Goal: Task Accomplishment & Management: Use online tool/utility

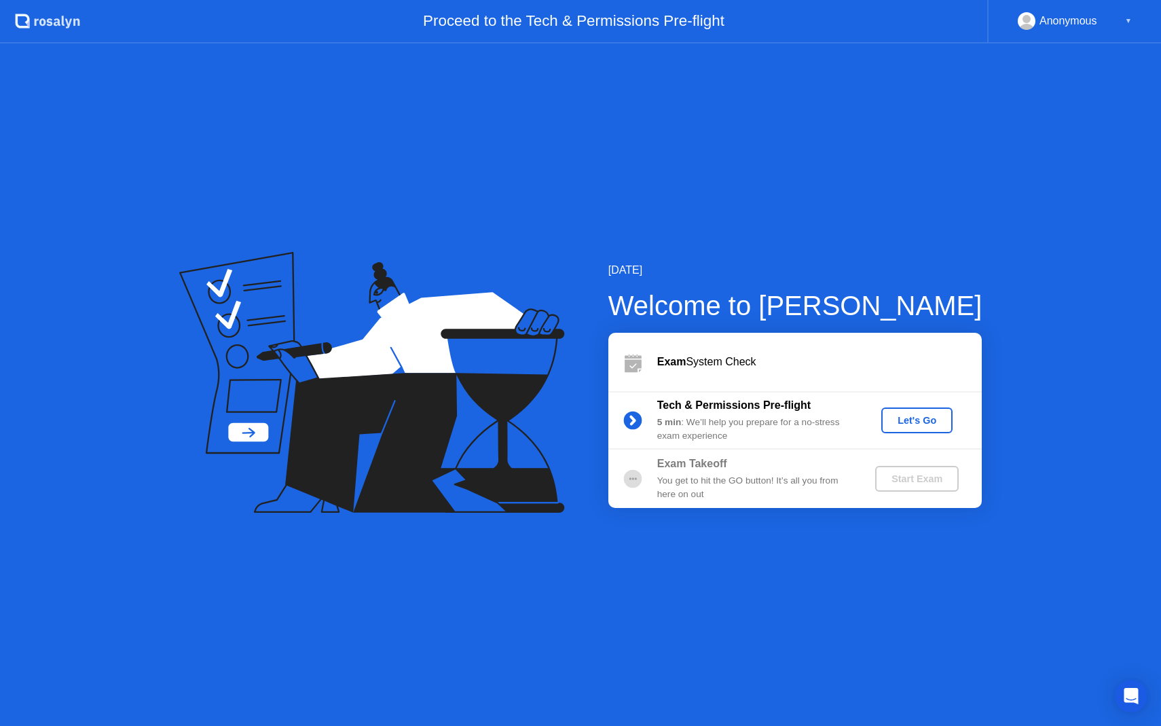
click at [922, 420] on div "Let's Go" at bounding box center [916, 420] width 60 height 11
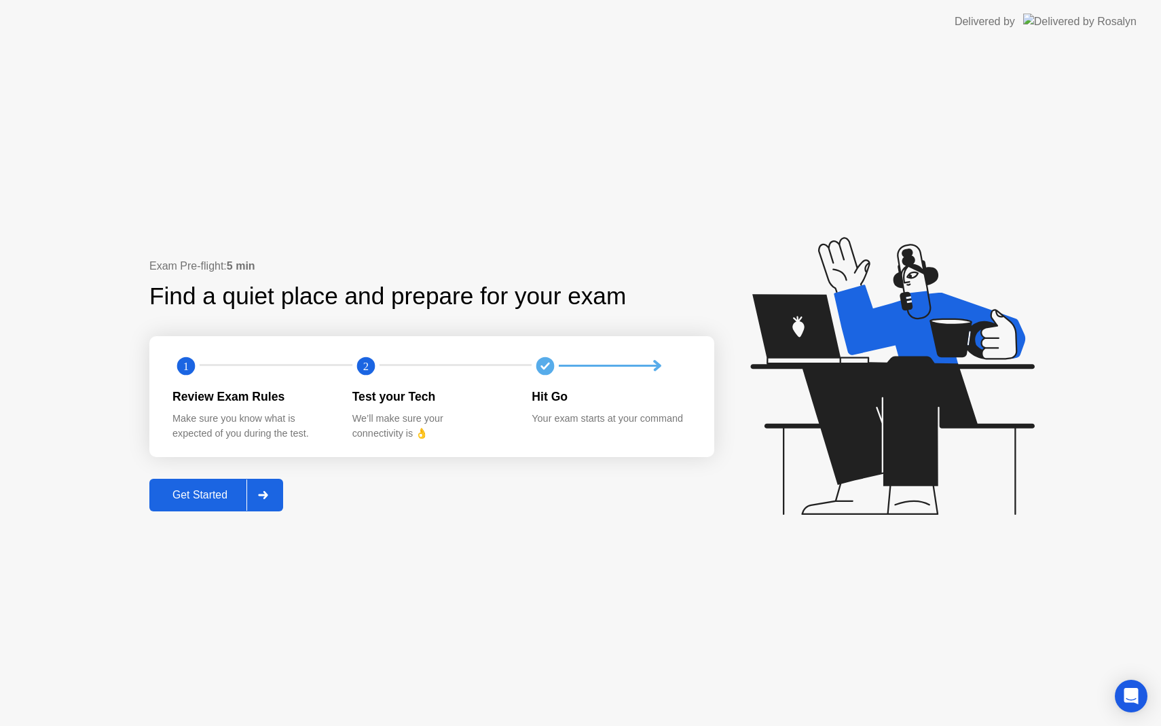
click at [204, 494] on div "Get Started" at bounding box center [199, 495] width 93 height 12
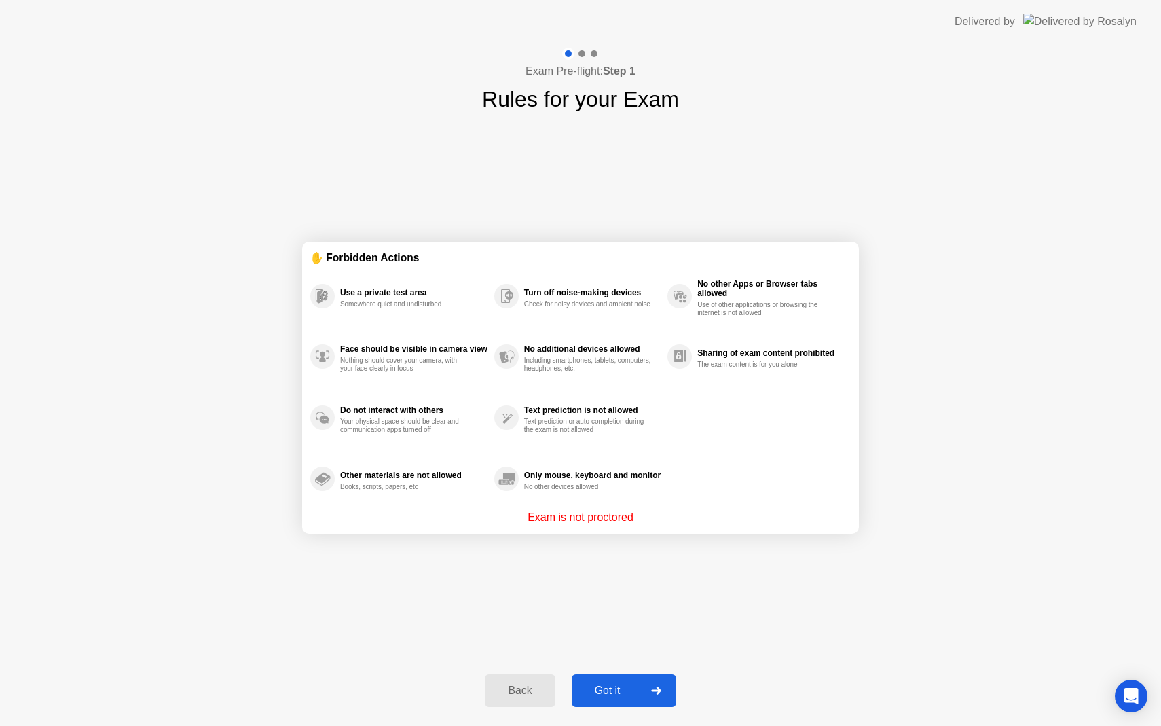
click at [613, 690] on div "Got it" at bounding box center [608, 690] width 64 height 12
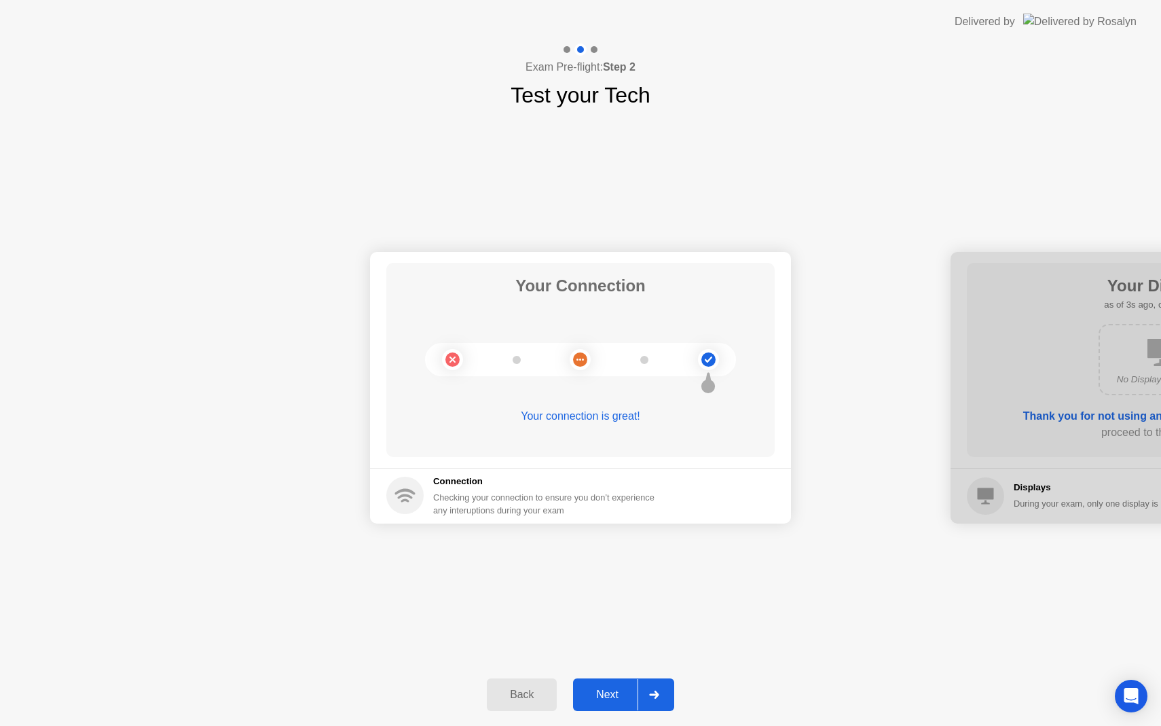
click at [613, 690] on div "Next" at bounding box center [607, 694] width 60 height 12
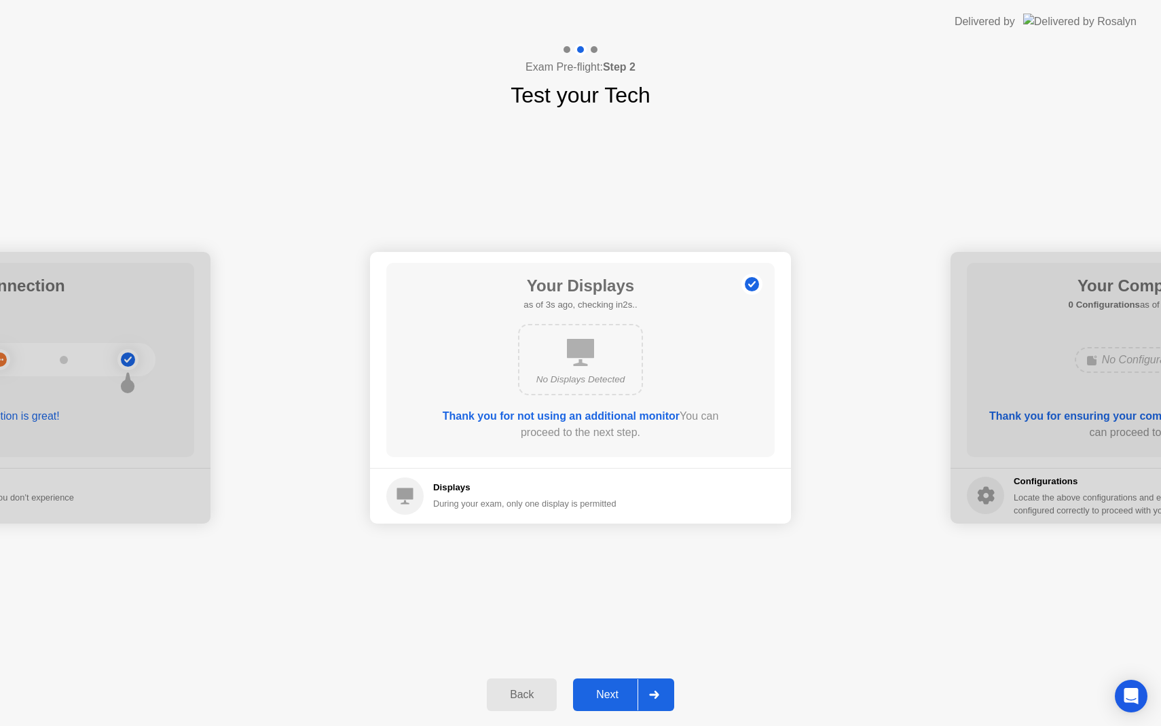
click at [613, 690] on div "Next" at bounding box center [607, 694] width 60 height 12
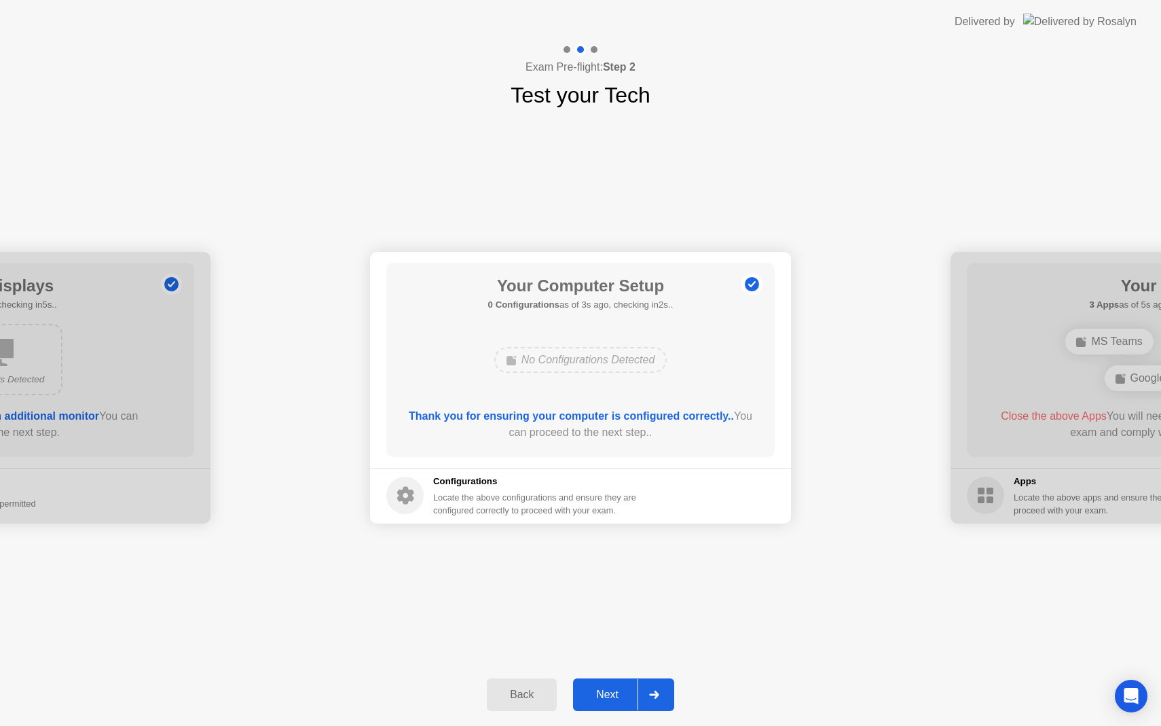
click at [613, 690] on div "Next" at bounding box center [607, 694] width 60 height 12
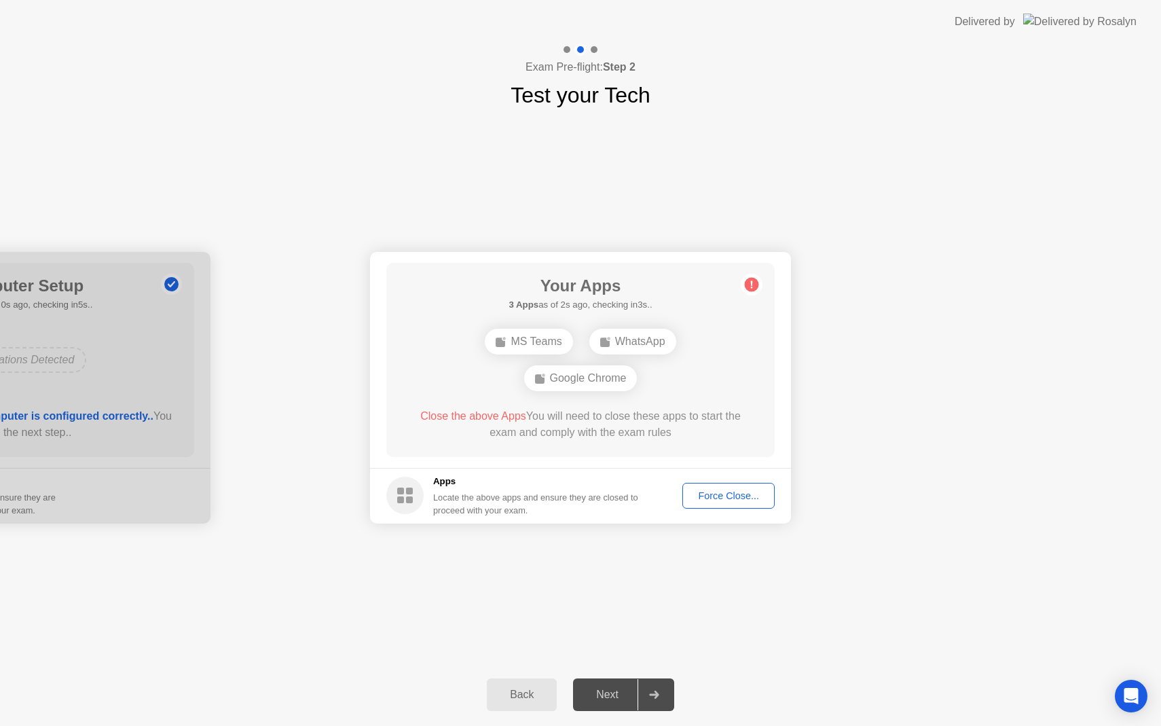
click at [726, 493] on div "Force Close..." at bounding box center [728, 495] width 83 height 11
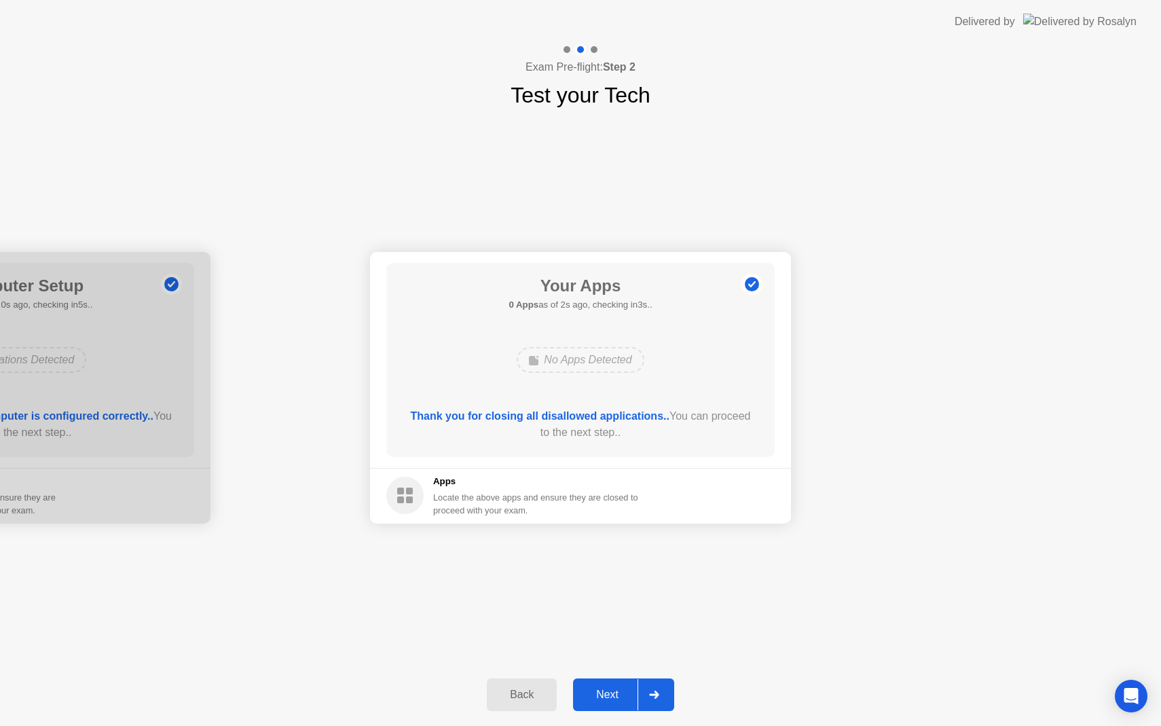
click at [609, 692] on div "Next" at bounding box center [607, 694] width 60 height 12
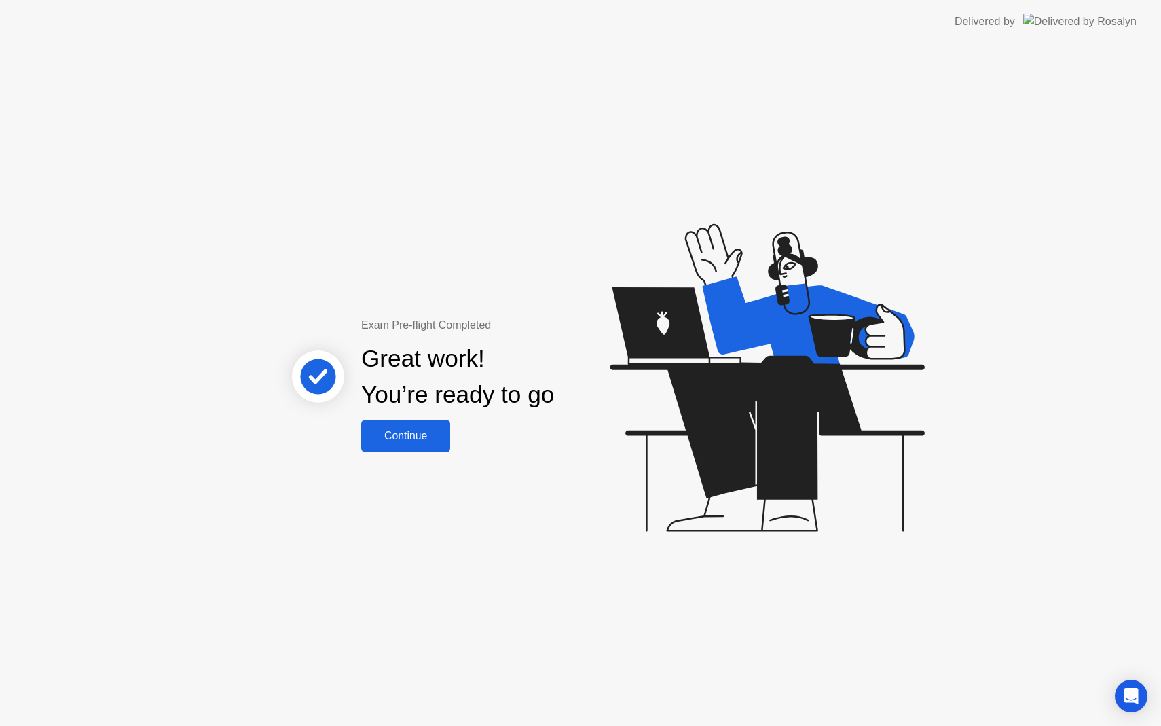
click at [431, 430] on div "Continue" at bounding box center [405, 436] width 81 height 12
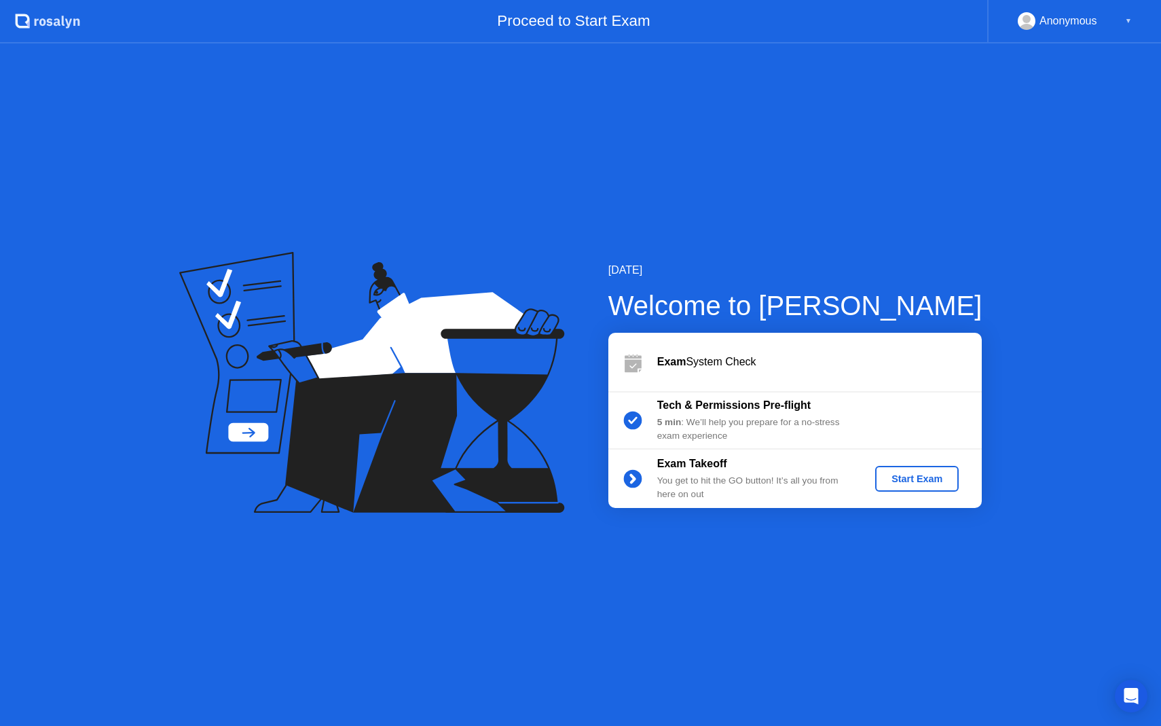
click at [928, 479] on div "Start Exam" at bounding box center [916, 478] width 73 height 11
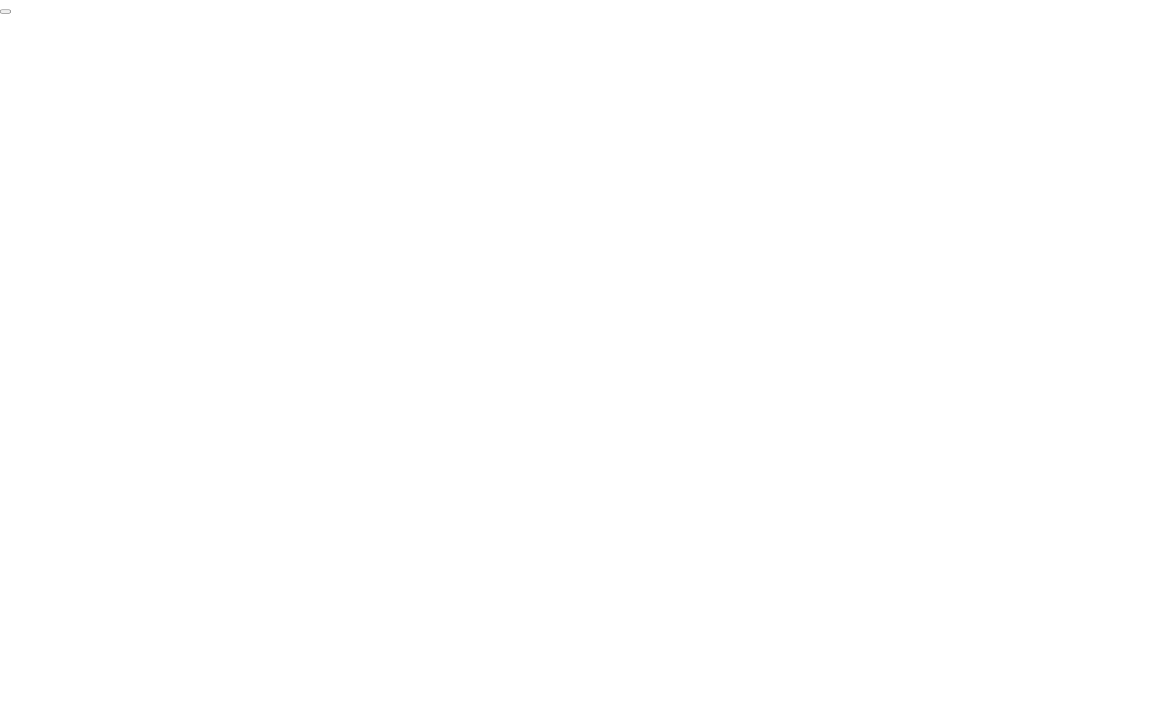
click div "End Proctoring Session"
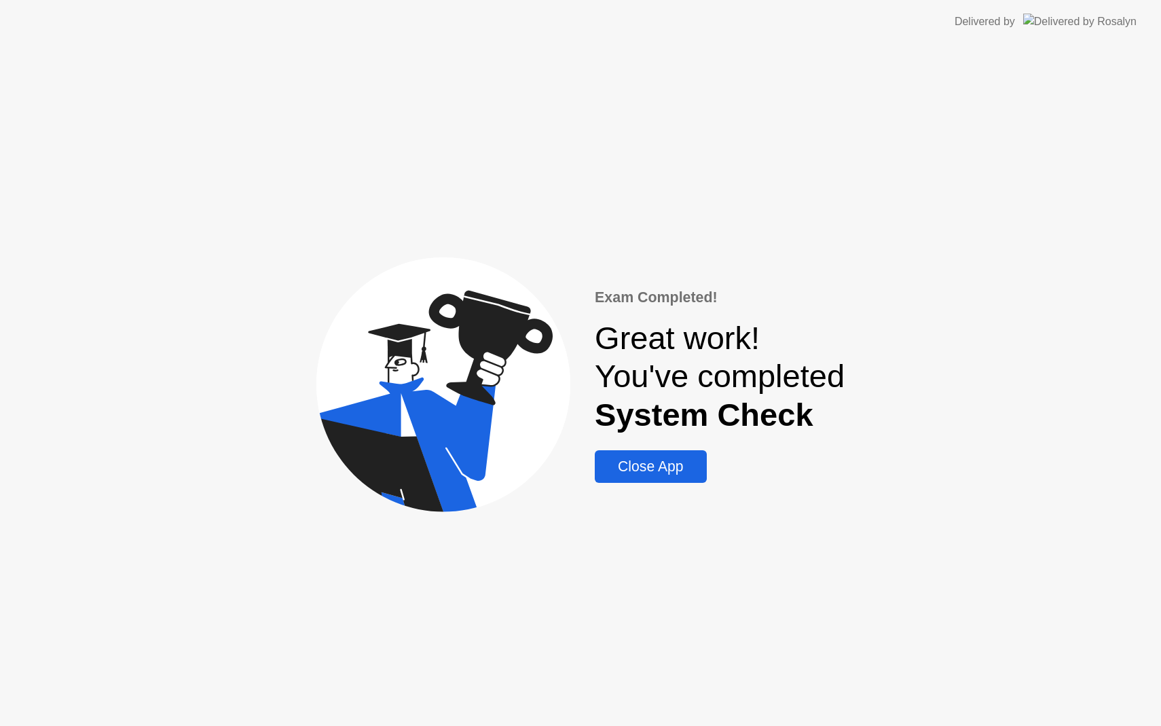
click at [660, 474] on div "Close App" at bounding box center [650, 466] width 103 height 16
